Goal: Task Accomplishment & Management: Use online tool/utility

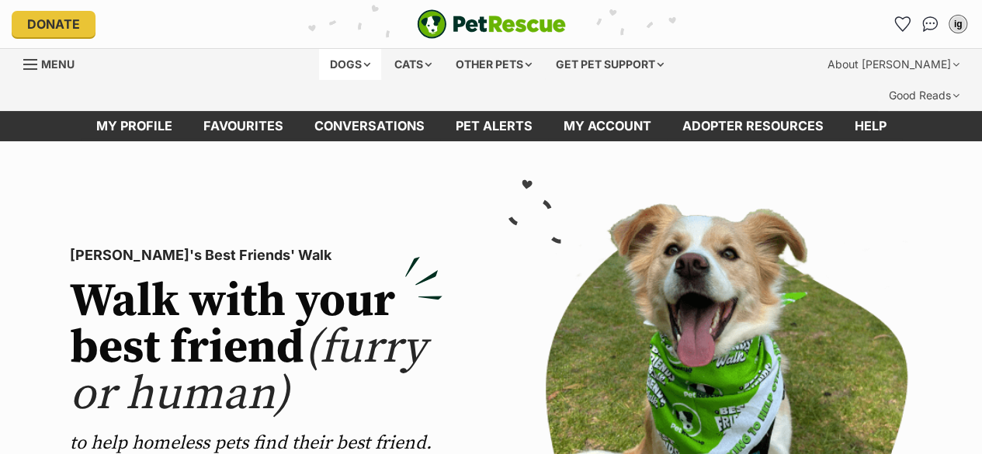
click at [355, 67] on div "Dogs" at bounding box center [350, 64] width 62 height 31
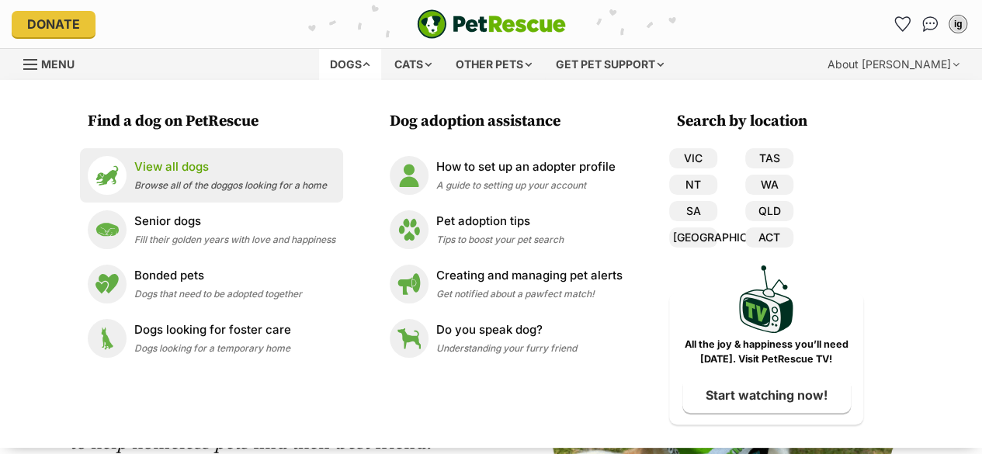
click at [245, 195] on li "View all dogs Browse all of the doggos looking for a home" at bounding box center [211, 175] width 263 height 54
click at [251, 183] on span "Browse all of the doggos looking for a home" at bounding box center [230, 185] width 193 height 12
